Goal: Transaction & Acquisition: Purchase product/service

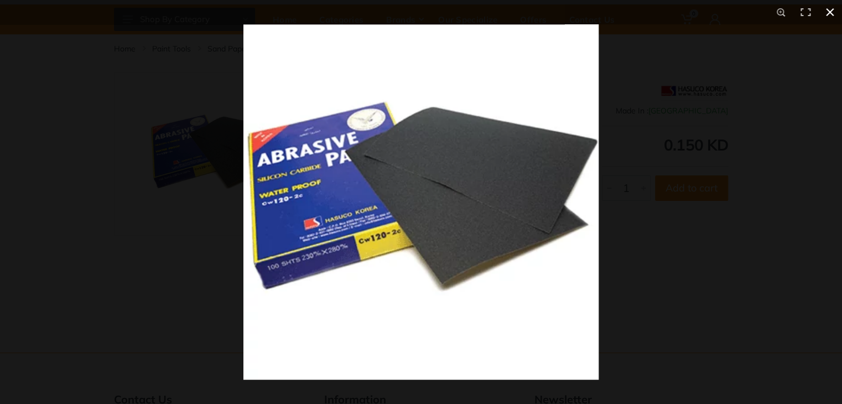
click at [825, 11] on button at bounding box center [829, 12] width 24 height 24
